Goal: Task Accomplishment & Management: Complete application form

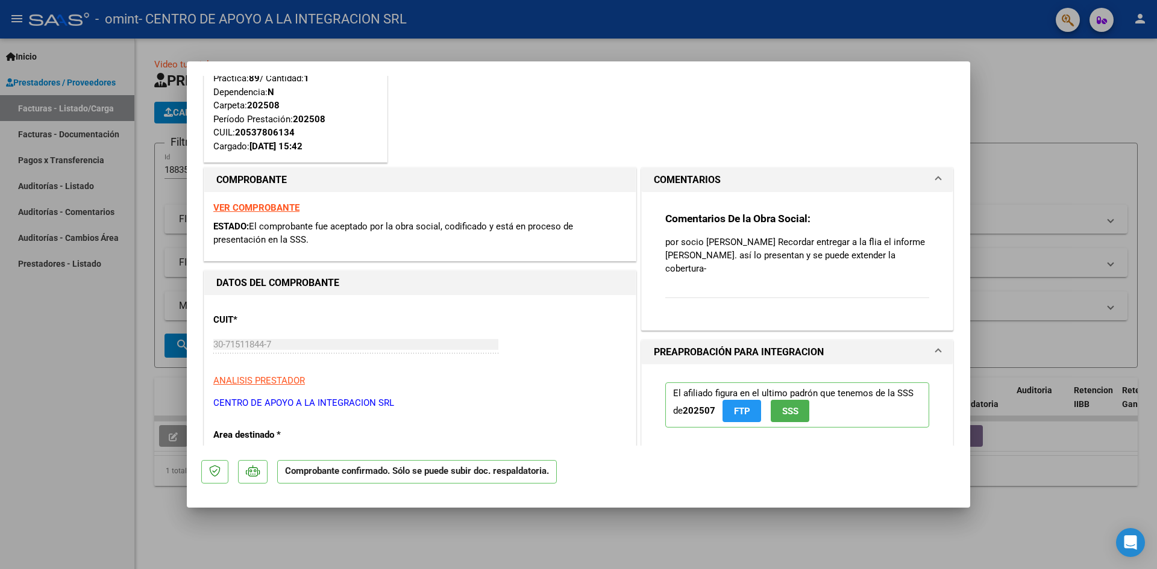
scroll to position [60, 0]
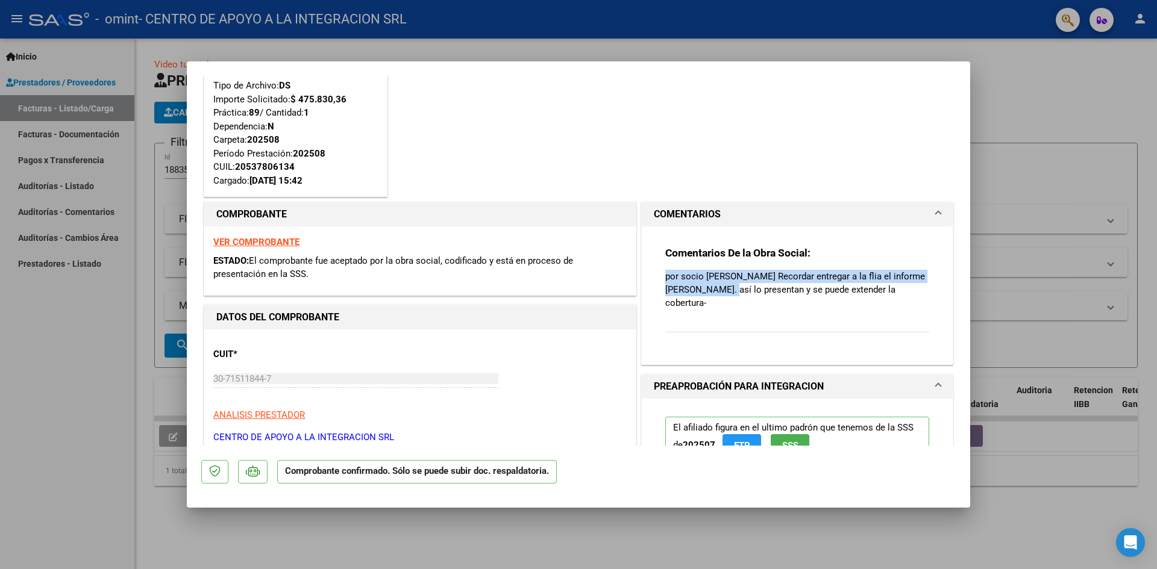
drag, startPoint x: 735, startPoint y: 302, endPoint x: 741, endPoint y: 332, distance: 30.6
click at [735, 316] on div "Comentarios De la Obra Social: por socio [PERSON_NAME] Recordar entregar a la f…" at bounding box center [797, 296] width 264 height 100
click at [741, 338] on div "Comentarios De la Obra Social: por socio [PERSON_NAME] Recordar entregar a la f…" at bounding box center [797, 296] width 264 height 100
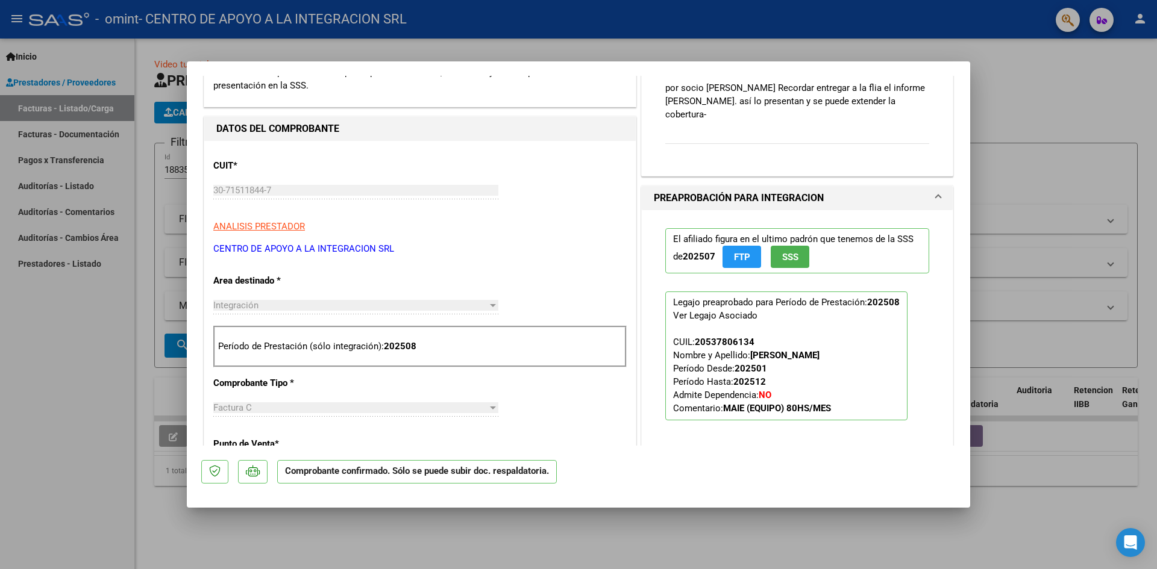
scroll to position [51, 0]
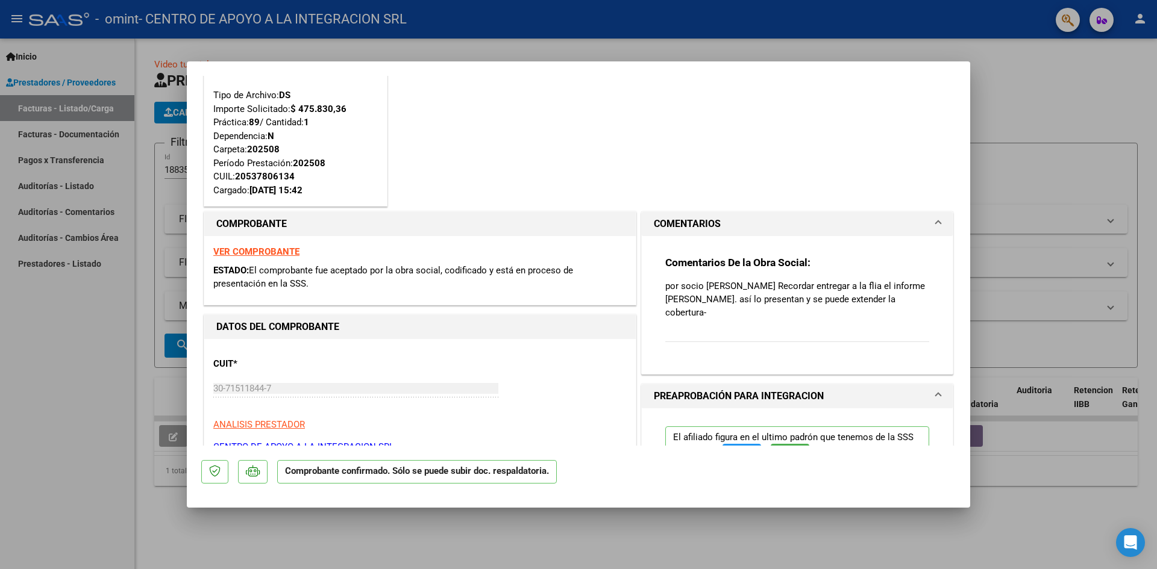
drag, startPoint x: 745, startPoint y: 346, endPoint x: 731, endPoint y: 359, distance: 19.2
click at [736, 355] on div "Comentarios De la Obra Social: por socio [PERSON_NAME] Recordar entregar a la f…" at bounding box center [797, 306] width 264 height 100
drag, startPoint x: 712, startPoint y: 375, endPoint x: 715, endPoint y: 397, distance: 22.5
click at [760, 392] on h1 "PREAPROBACIÓN PARA INTEGRACION" at bounding box center [739, 396] width 170 height 14
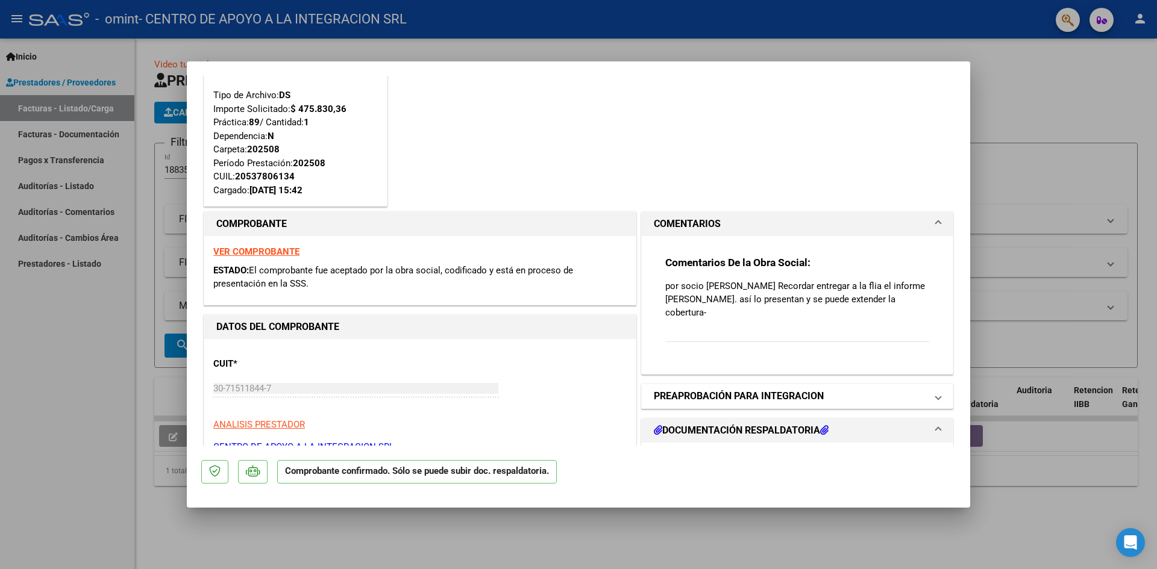
click at [760, 392] on h1 "PREAPROBACIÓN PARA INTEGRACION" at bounding box center [739, 396] width 170 height 14
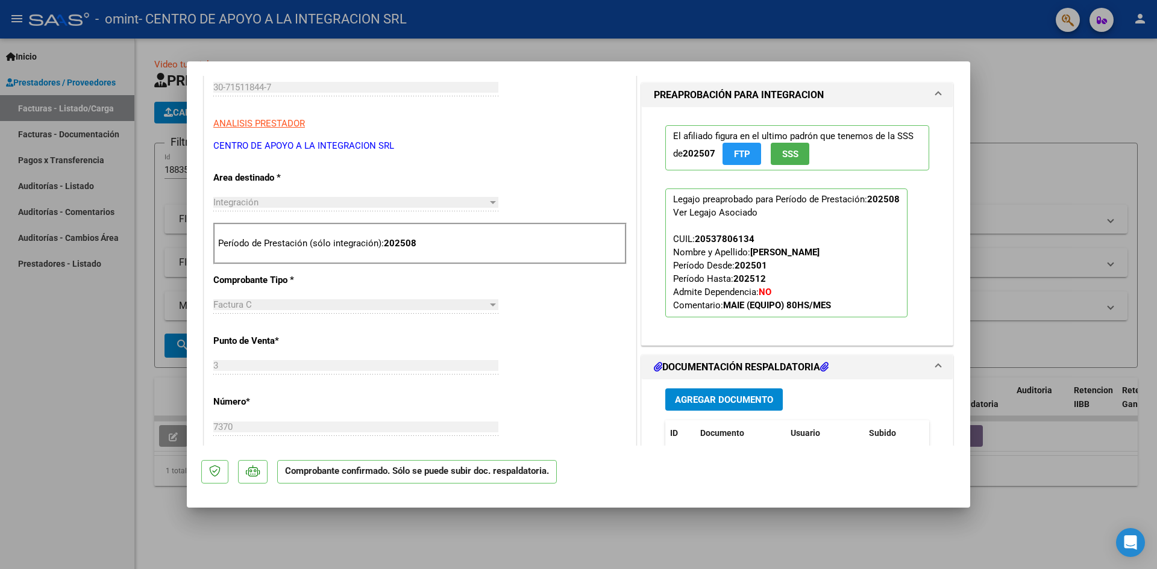
click at [577, 523] on div at bounding box center [578, 284] width 1157 height 569
type input "$ 0,00"
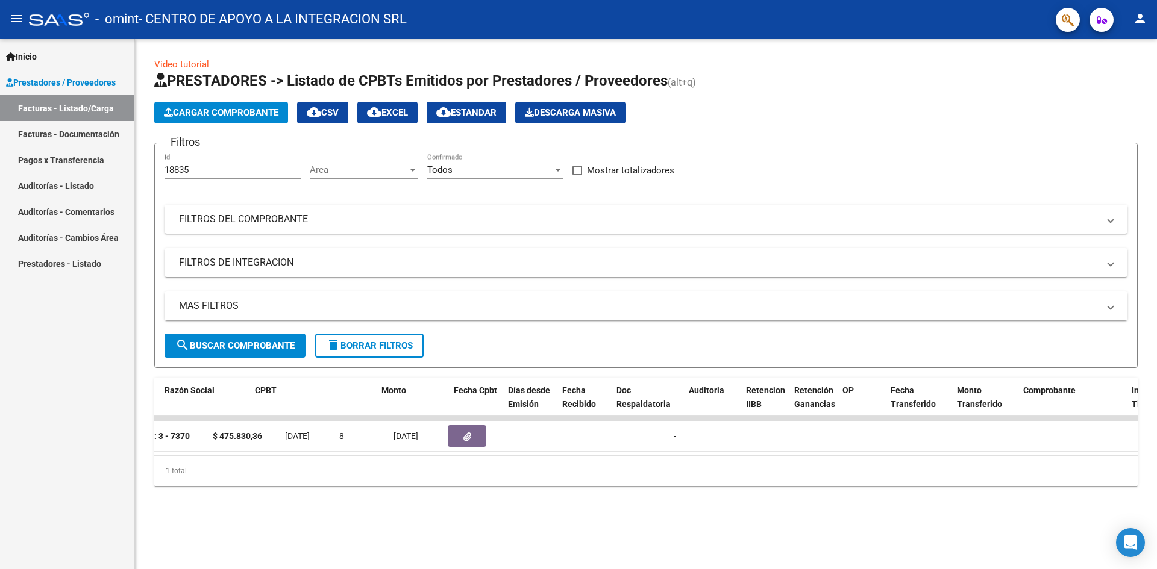
scroll to position [0, 0]
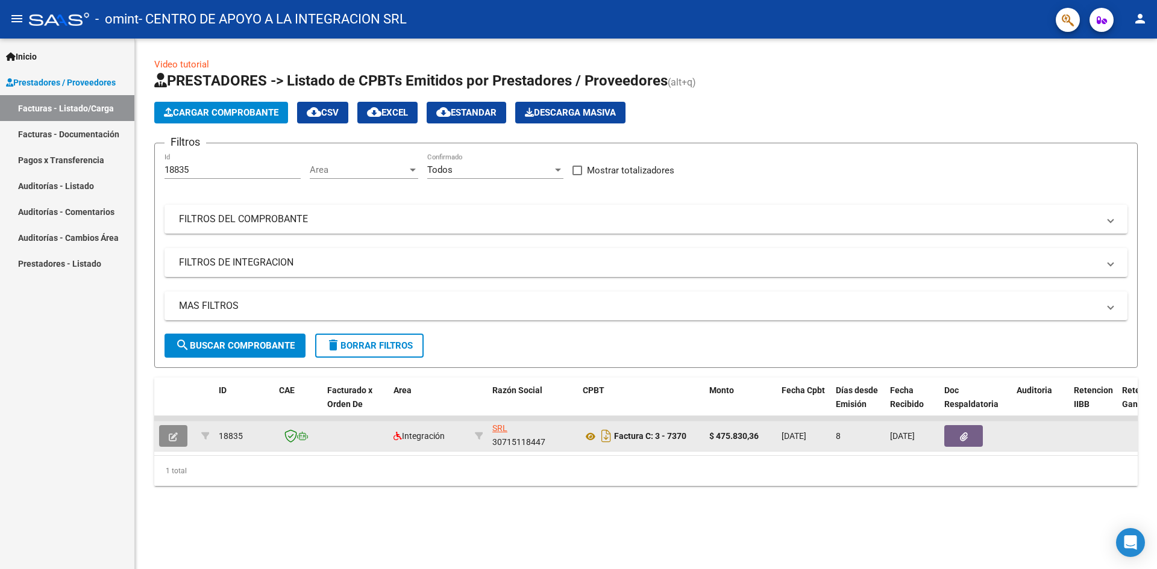
click at [175, 437] on icon "button" at bounding box center [173, 437] width 9 height 9
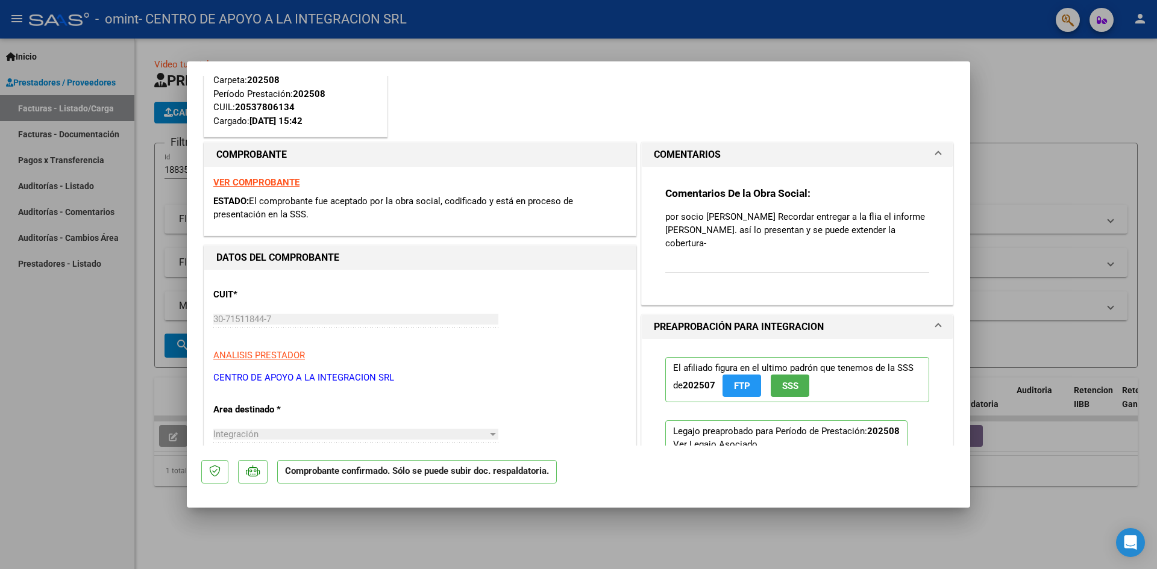
scroll to position [121, 0]
click at [831, 194] on h3 "Comentarios De la Obra Social:" at bounding box center [797, 192] width 264 height 13
drag, startPoint x: 731, startPoint y: 193, endPoint x: 709, endPoint y: 196, distance: 22.5
click at [711, 196] on strong "Comentarios De la Obra Social:" at bounding box center [737, 193] width 145 height 12
click at [692, 245] on p "por socio [PERSON_NAME] Recordar entregar a la flia el informe [PERSON_NAME]. a…" at bounding box center [797, 230] width 264 height 40
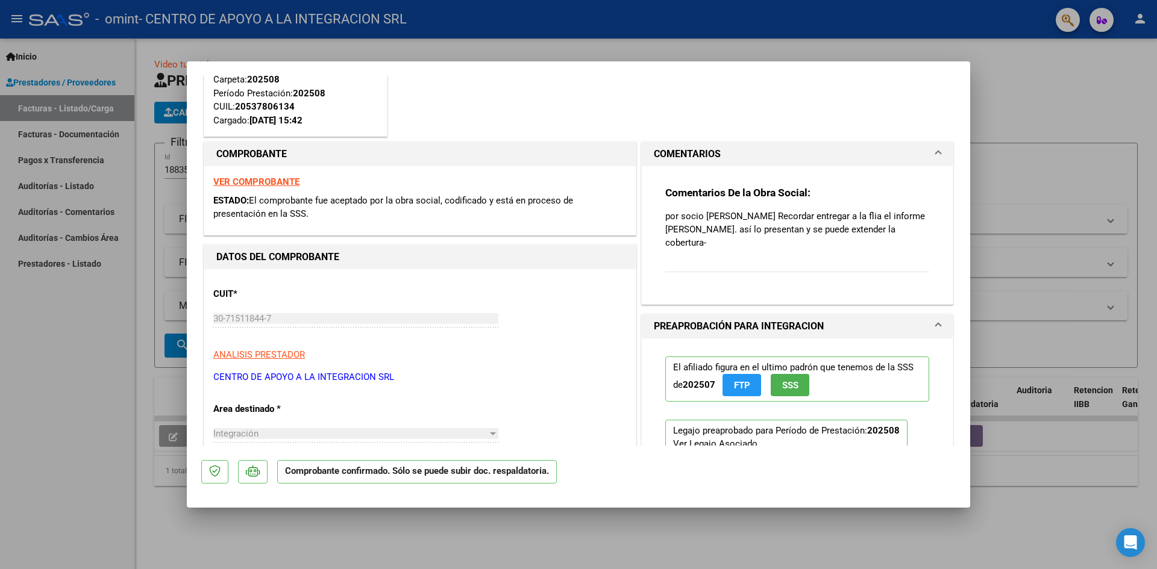
click at [733, 278] on div "Comentarios De la Obra Social: por socio [PERSON_NAME] Recordar entregar a la f…" at bounding box center [797, 236] width 264 height 100
click at [734, 279] on div "Comentarios De la Obra Social: por socio [PERSON_NAME] Recordar entregar a la f…" at bounding box center [797, 236] width 264 height 100
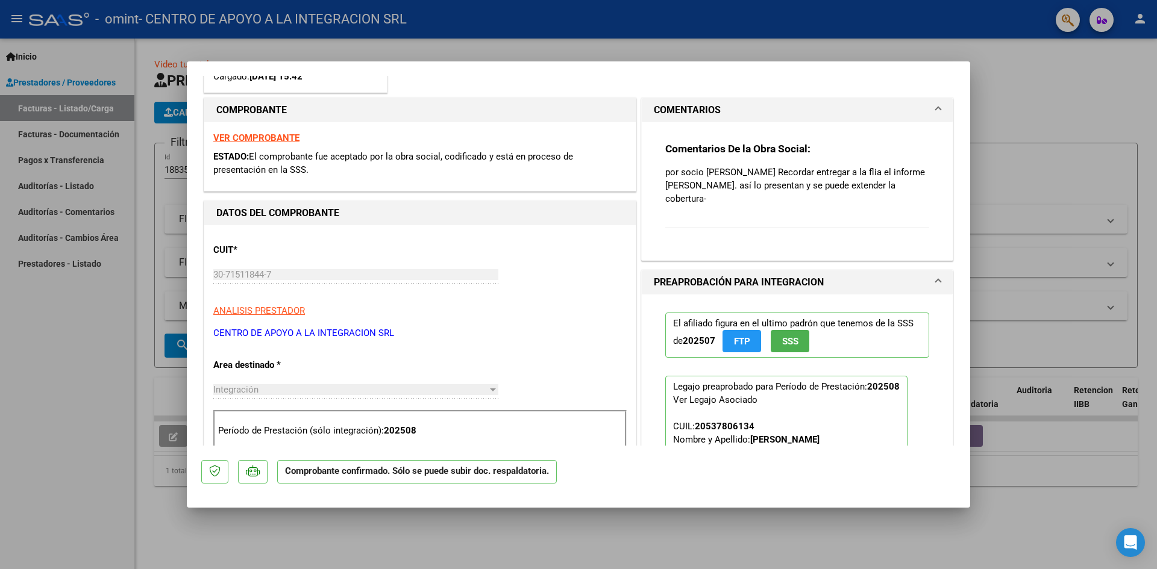
scroll to position [0, 0]
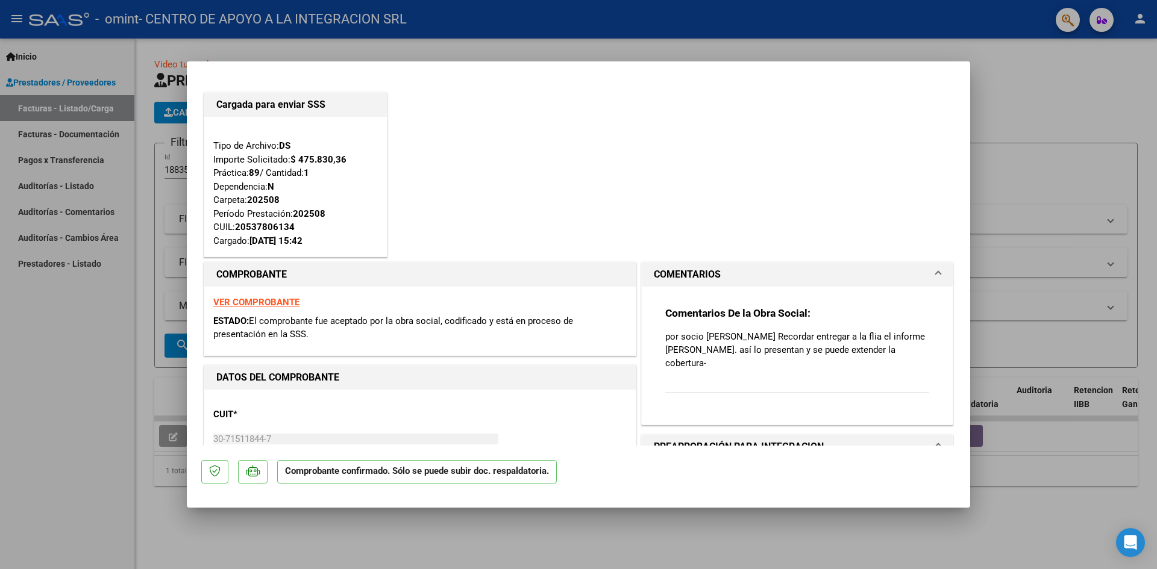
click at [1091, 330] on div at bounding box center [578, 284] width 1157 height 569
type input "$ 0,00"
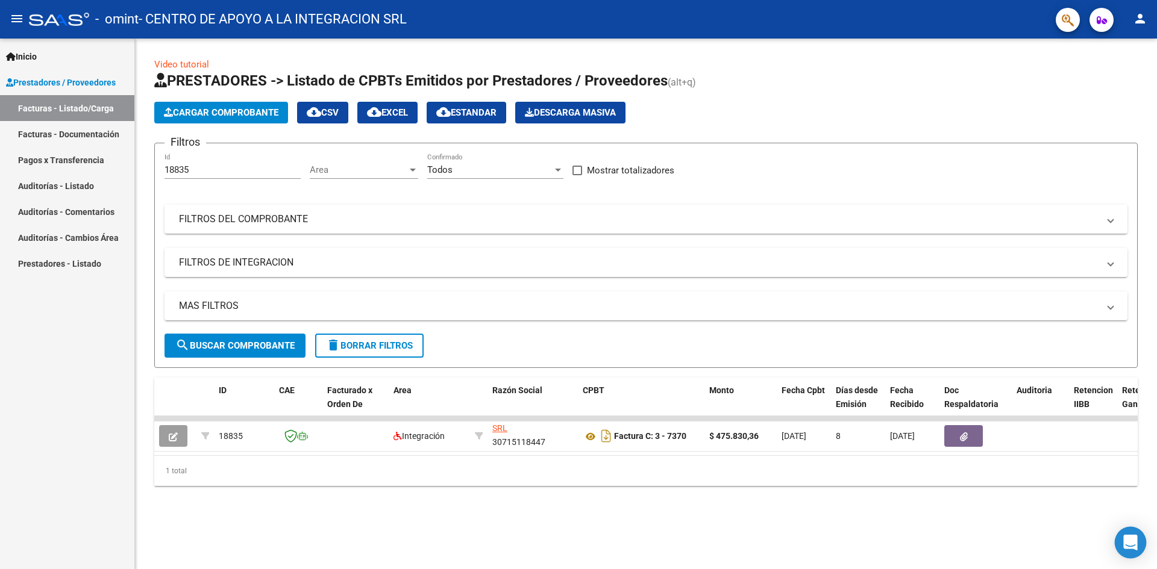
click at [1136, 539] on icon "Open Intercom Messenger" at bounding box center [1131, 543] width 16 height 16
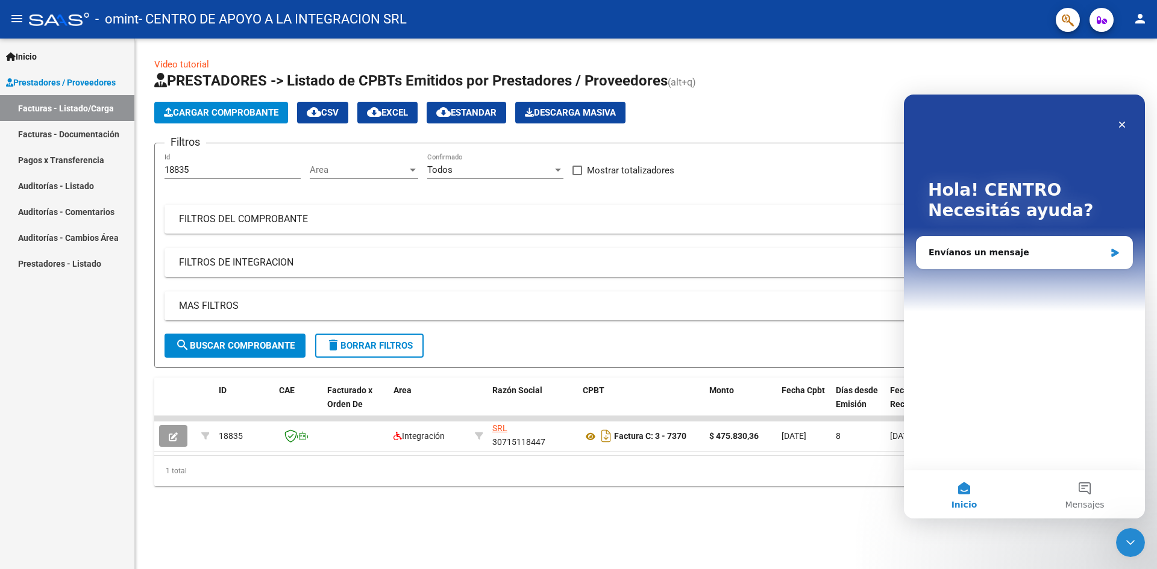
click at [835, 540] on mat-sidenav-content "Video tutorial PRESTADORES -> Listado de CPBTs Emitidos por Prestadores / Prove…" at bounding box center [646, 304] width 1022 height 531
